Goal: Task Accomplishment & Management: Use online tool/utility

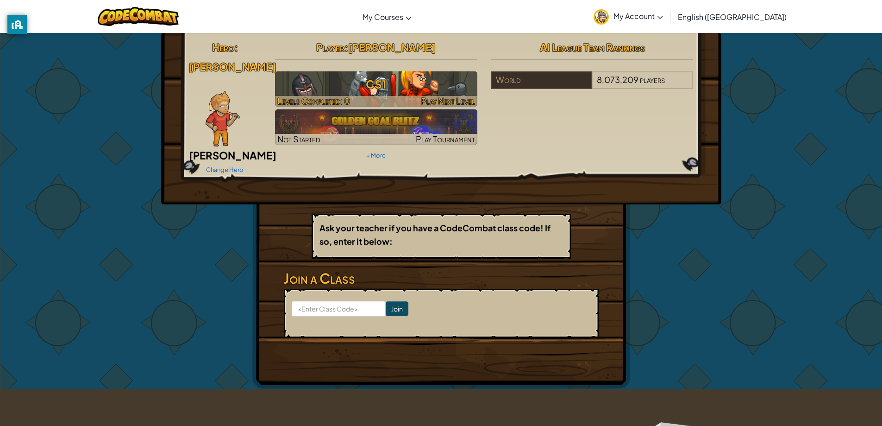
click at [346, 88] on h3 "CS1" at bounding box center [376, 84] width 202 height 21
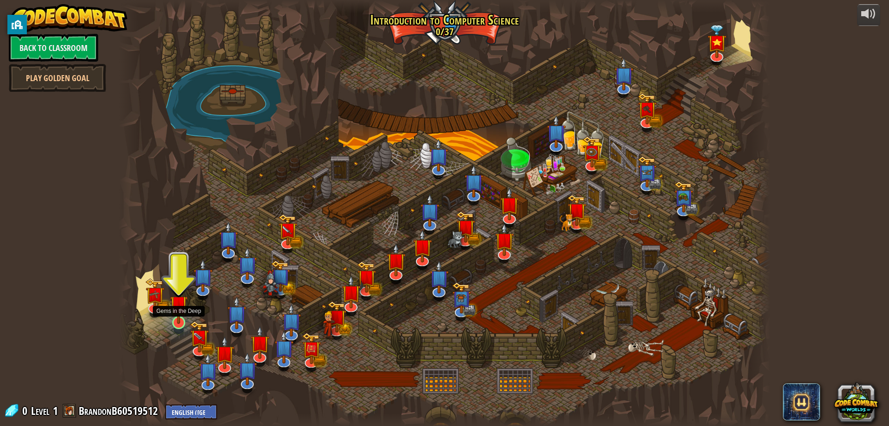
click at [178, 318] on img at bounding box center [179, 304] width 18 height 40
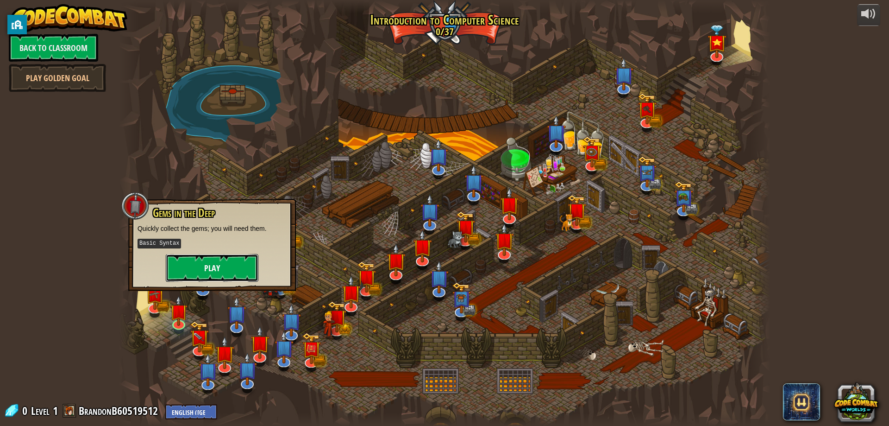
click at [213, 260] on button "Play" at bounding box center [212, 268] width 93 height 28
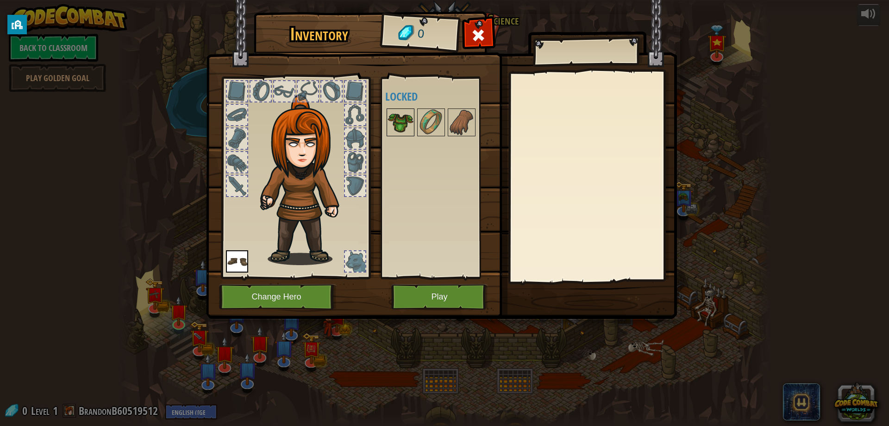
click at [391, 118] on img at bounding box center [401, 122] width 26 height 26
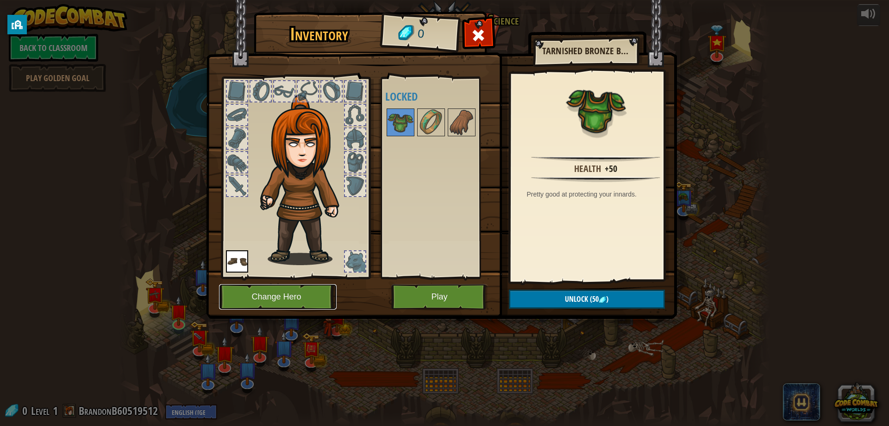
click at [292, 292] on button "Change Hero" at bounding box center [278, 296] width 118 height 25
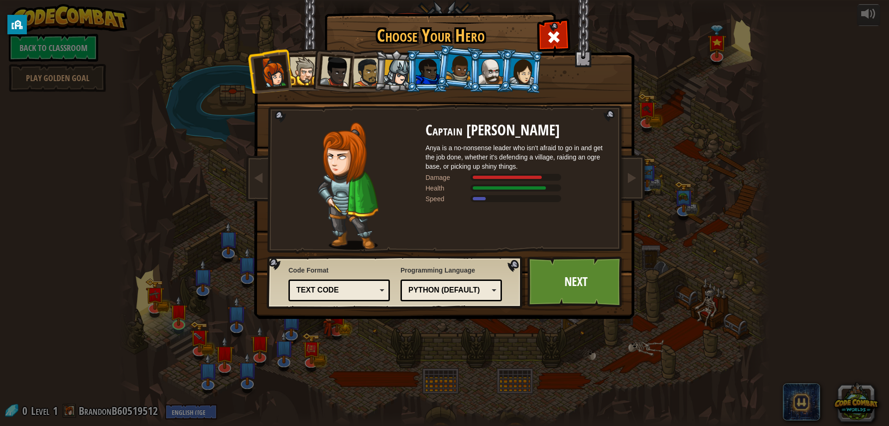
click at [356, 188] on img at bounding box center [348, 185] width 61 height 127
click at [306, 75] on div at bounding box center [304, 71] width 28 height 28
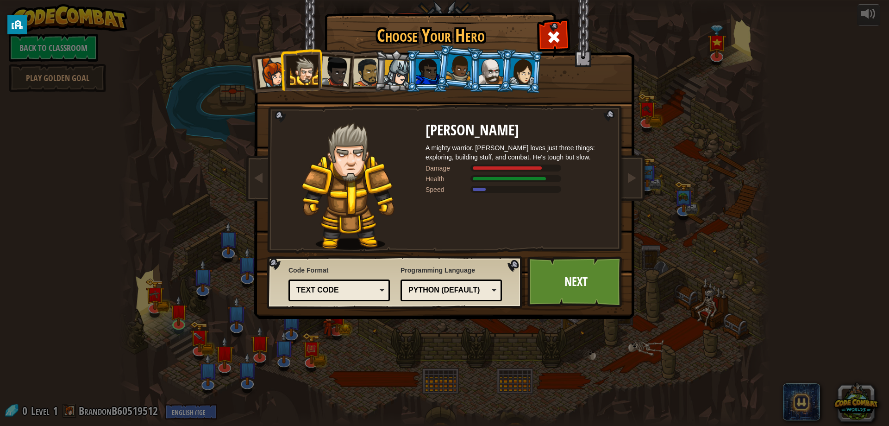
click at [368, 72] on div at bounding box center [367, 72] width 29 height 29
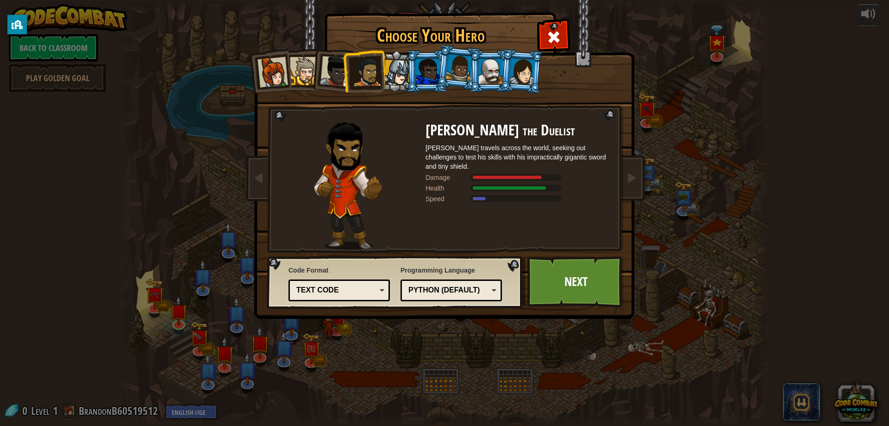
click at [323, 88] on li at bounding box center [332, 69] width 45 height 45
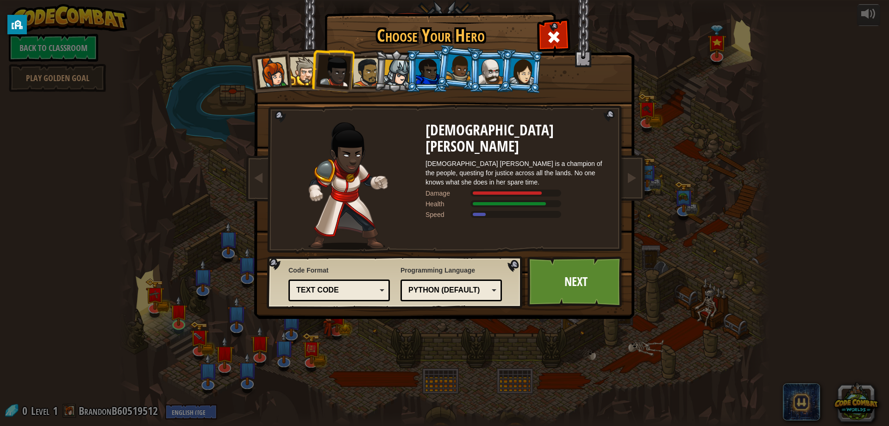
click at [365, 81] on div at bounding box center [367, 72] width 29 height 29
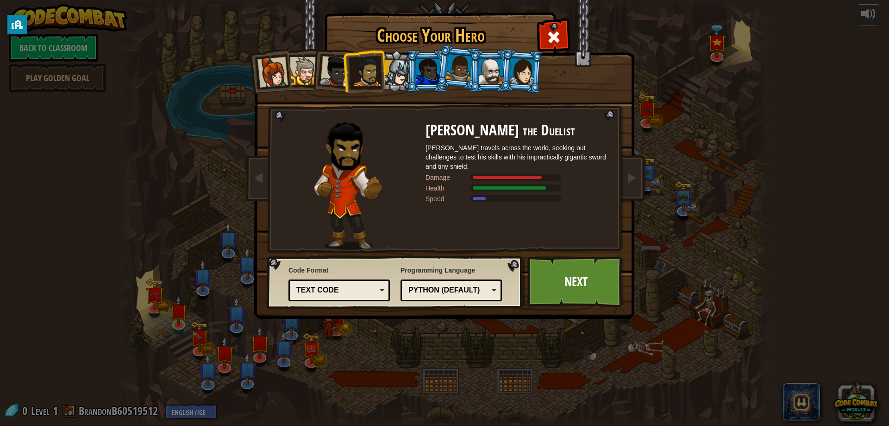
click at [307, 80] on div at bounding box center [304, 71] width 28 height 28
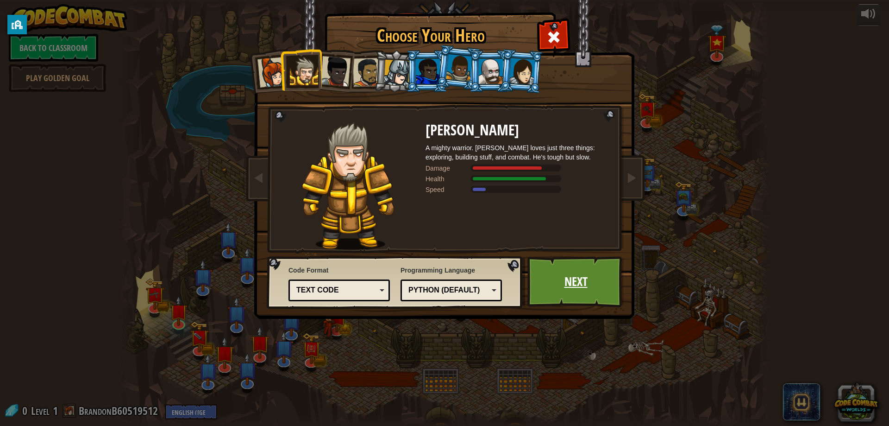
click at [493, 282] on link "Next" at bounding box center [575, 281] width 97 height 51
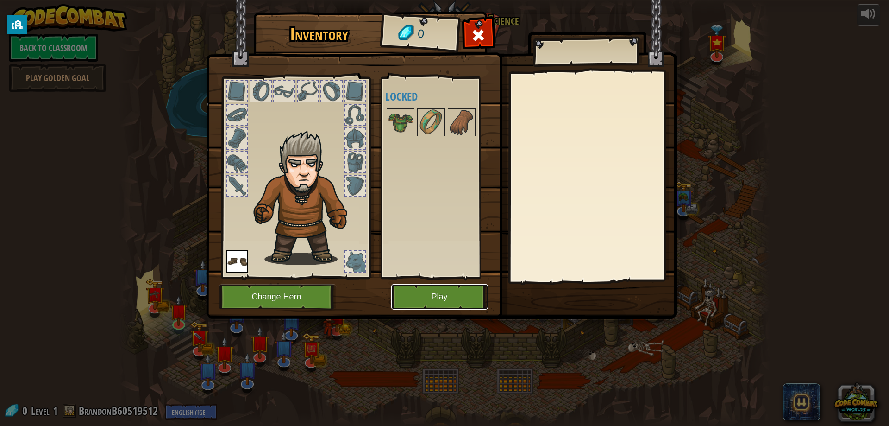
click at [454, 297] on button "Play" at bounding box center [439, 296] width 97 height 25
